Goal: Use online tool/utility: Utilize a website feature to perform a specific function

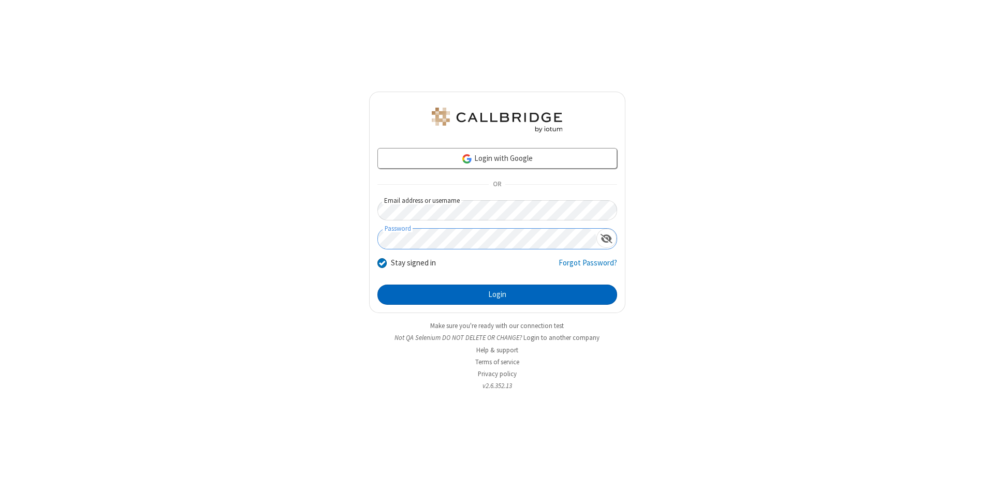
click at [497, 295] on button "Login" at bounding box center [497, 295] width 240 height 21
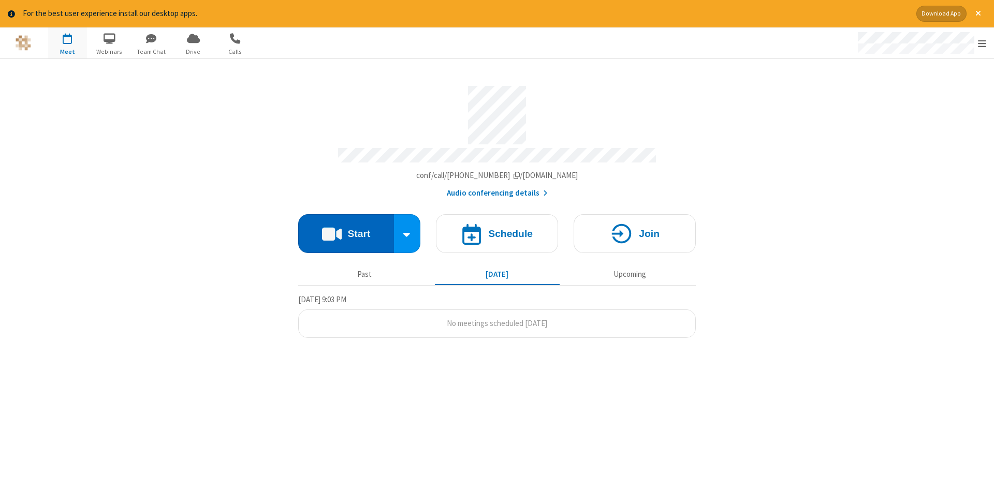
click at [346, 230] on button "Start" at bounding box center [346, 233] width 96 height 39
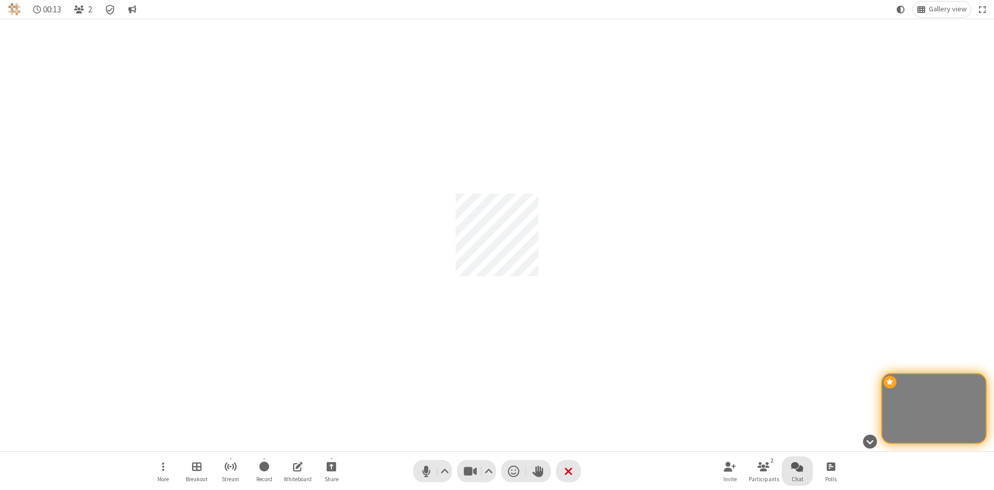
click at [797, 466] on span "Open chat" at bounding box center [797, 466] width 12 height 13
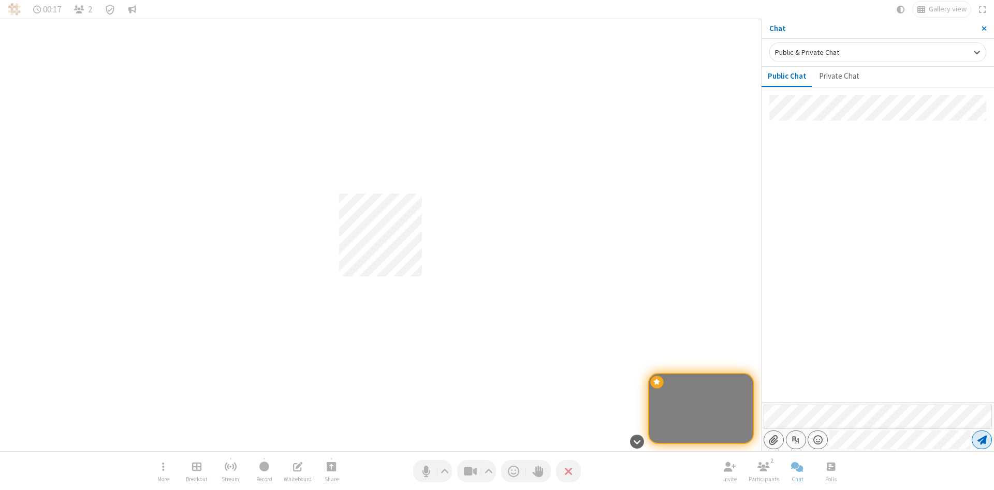
click at [981, 440] on span "Send message" at bounding box center [981, 440] width 9 height 10
